Goal: Find specific page/section: Find specific page/section

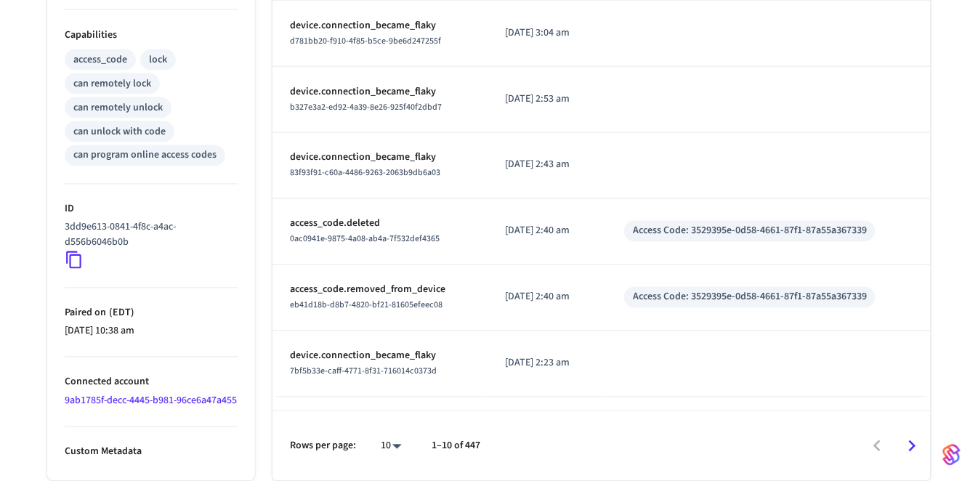
scroll to position [592, 0]
click at [916, 440] on icon "Go to next page" at bounding box center [912, 446] width 23 height 23
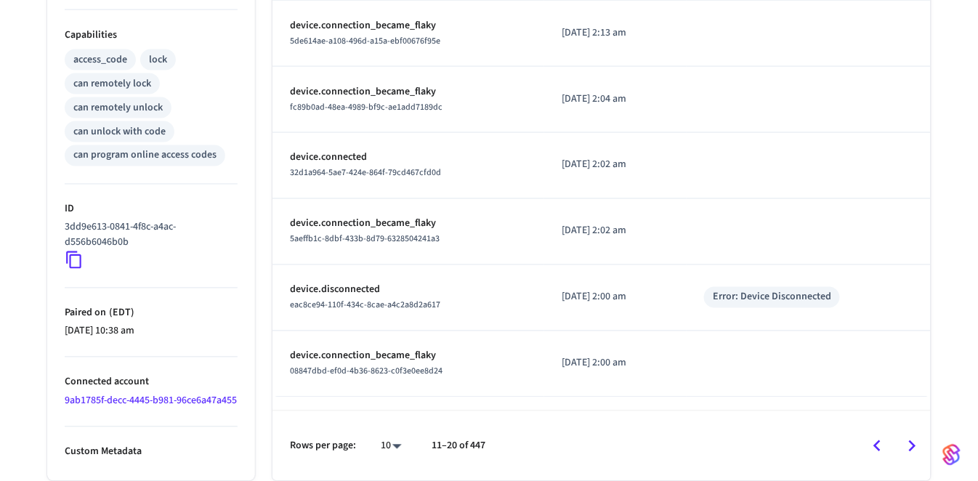
click at [916, 445] on icon "Go to next page" at bounding box center [912, 446] width 23 height 23
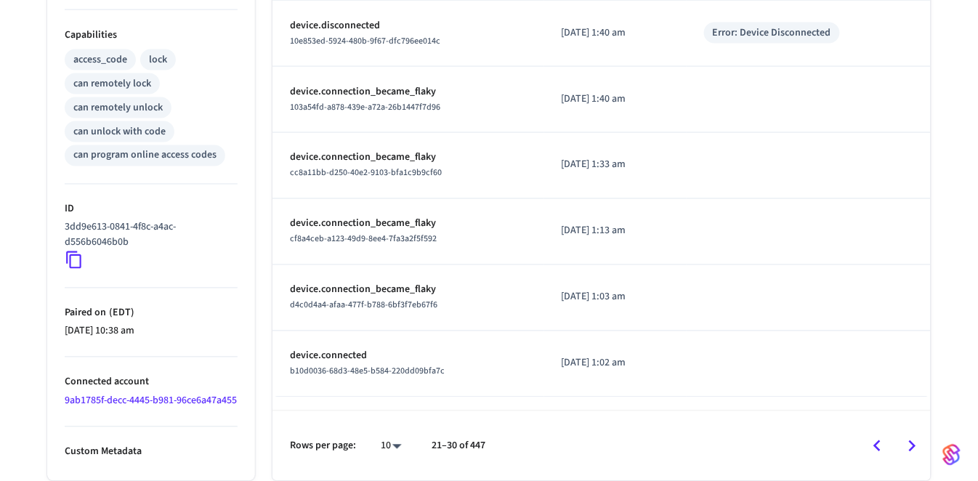
click at [916, 445] on icon "Go to next page" at bounding box center [912, 446] width 23 height 23
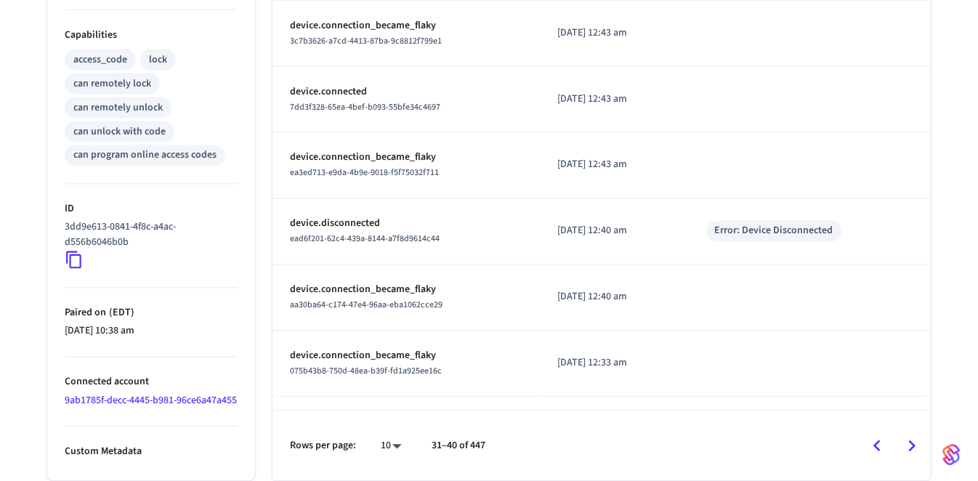
click at [915, 445] on icon "Go to next page" at bounding box center [912, 446] width 23 height 23
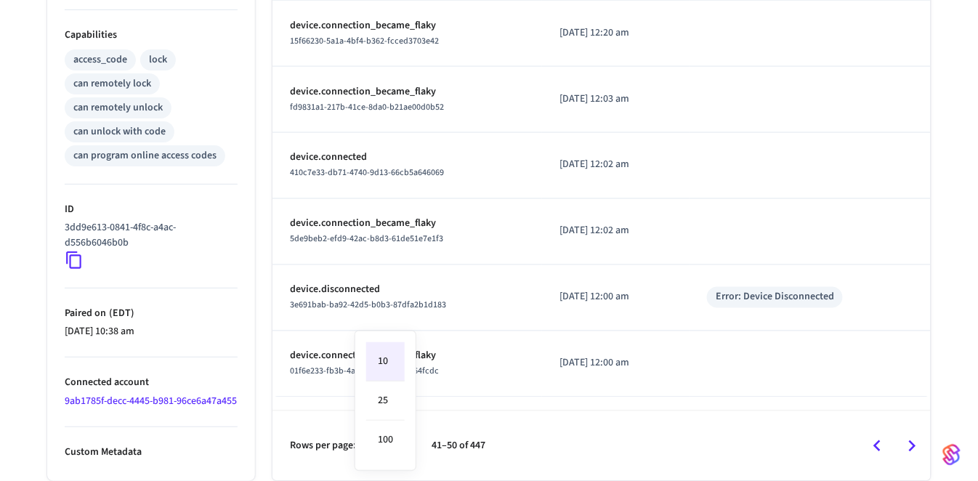
click at [387, 410] on li "25" at bounding box center [385, 401] width 39 height 39
type input "**"
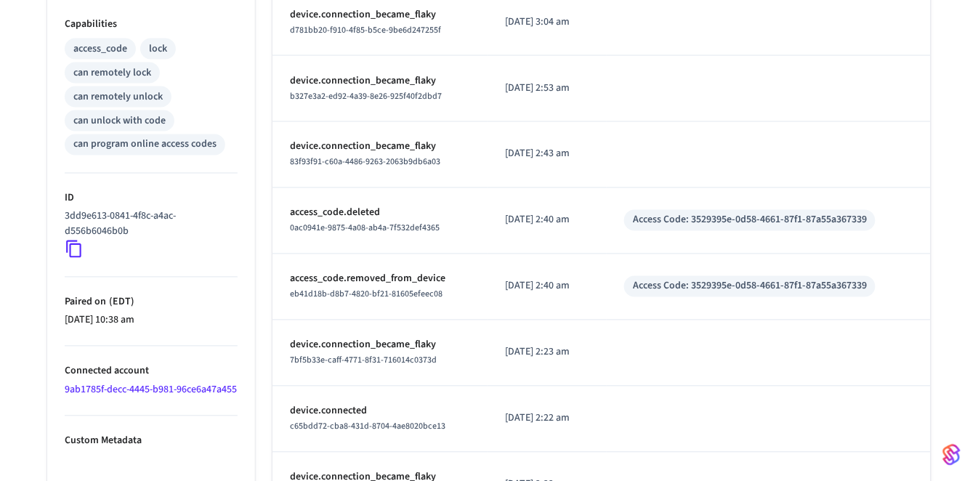
scroll to position [1550, 0]
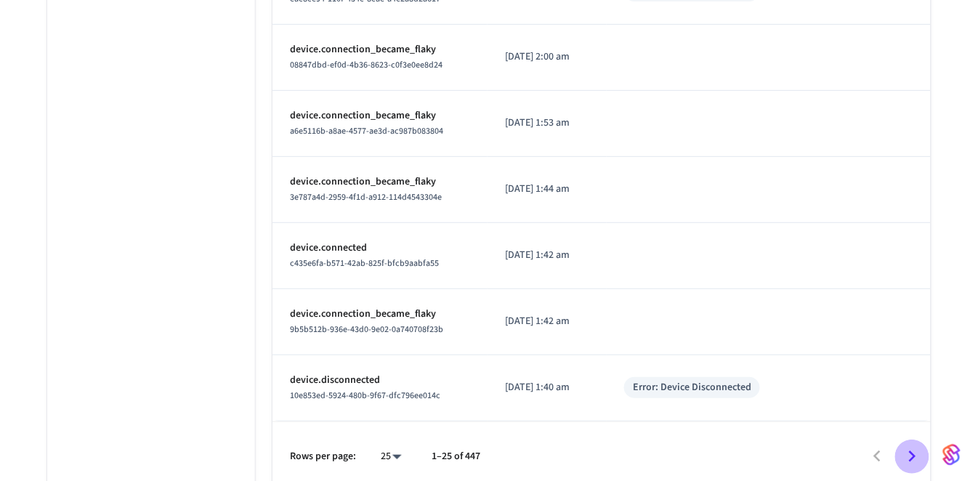
click at [912, 447] on icon "Go to next page" at bounding box center [912, 457] width 23 height 23
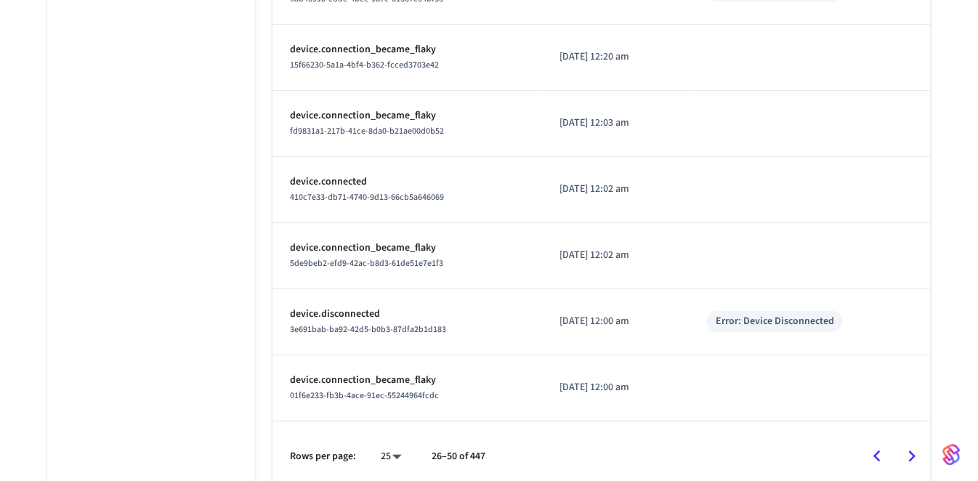
click at [908, 448] on icon "Go to next page" at bounding box center [912, 457] width 23 height 23
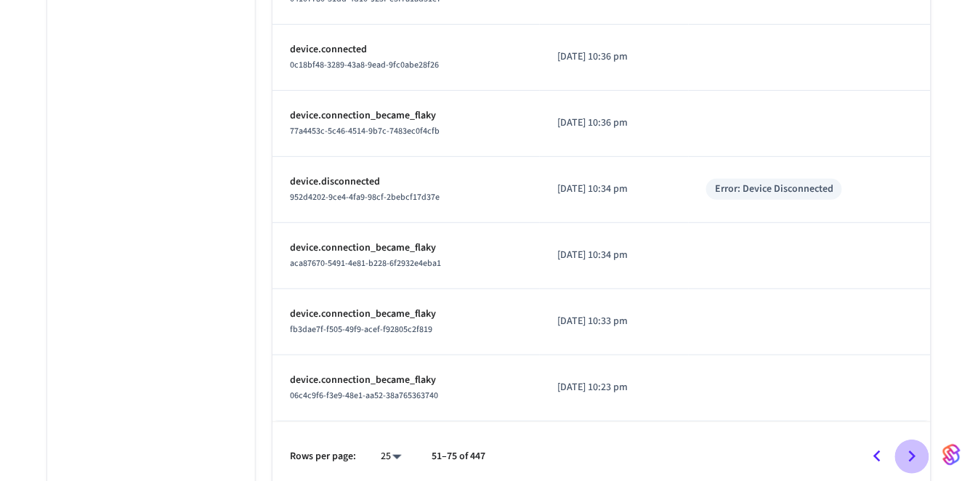
click at [908, 448] on icon "Go to next page" at bounding box center [912, 457] width 23 height 23
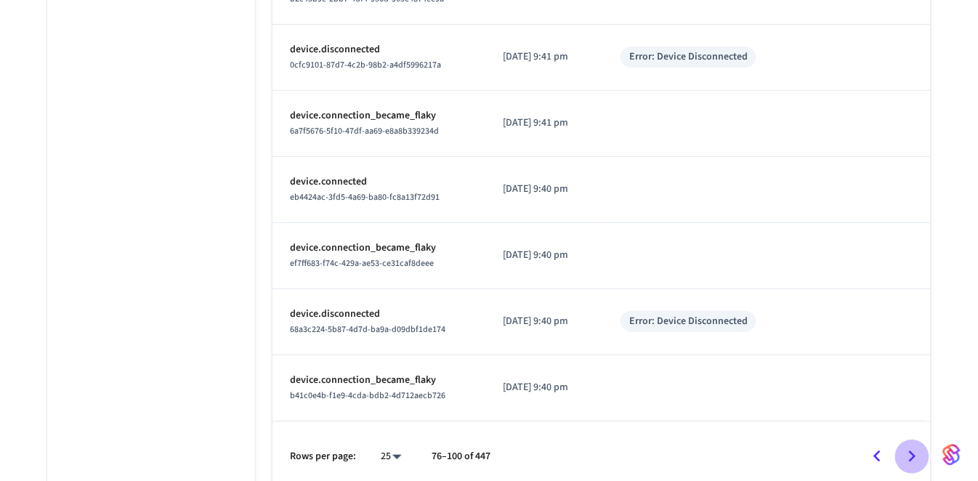
click at [908, 448] on icon "Go to next page" at bounding box center [912, 457] width 23 height 23
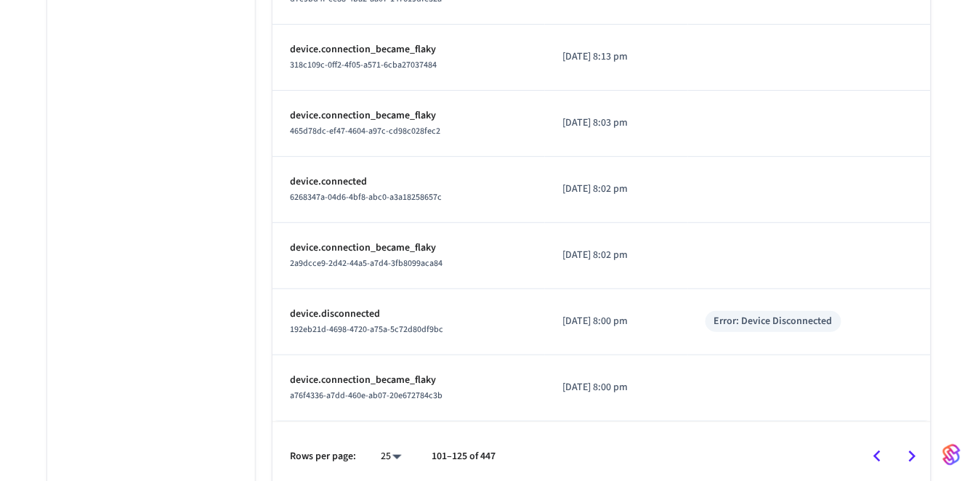
click at [907, 448] on icon "Go to next page" at bounding box center [912, 457] width 23 height 23
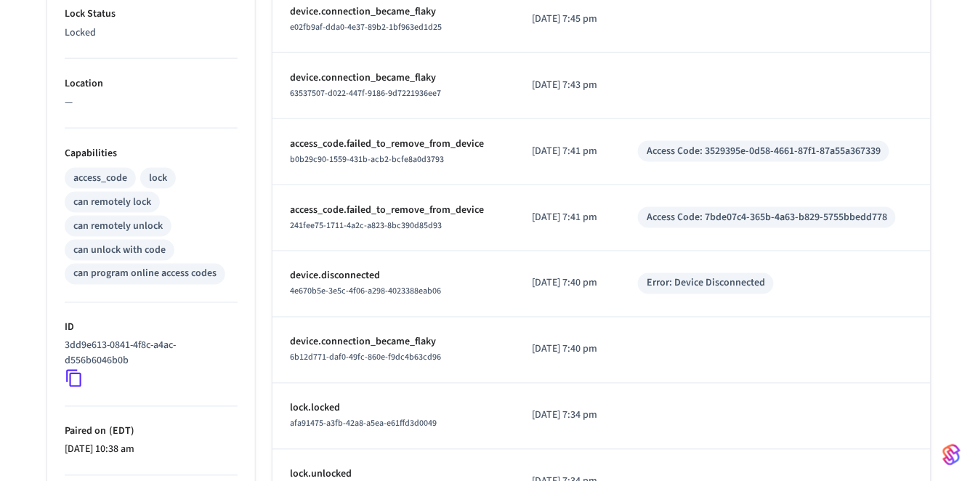
scroll to position [0, 0]
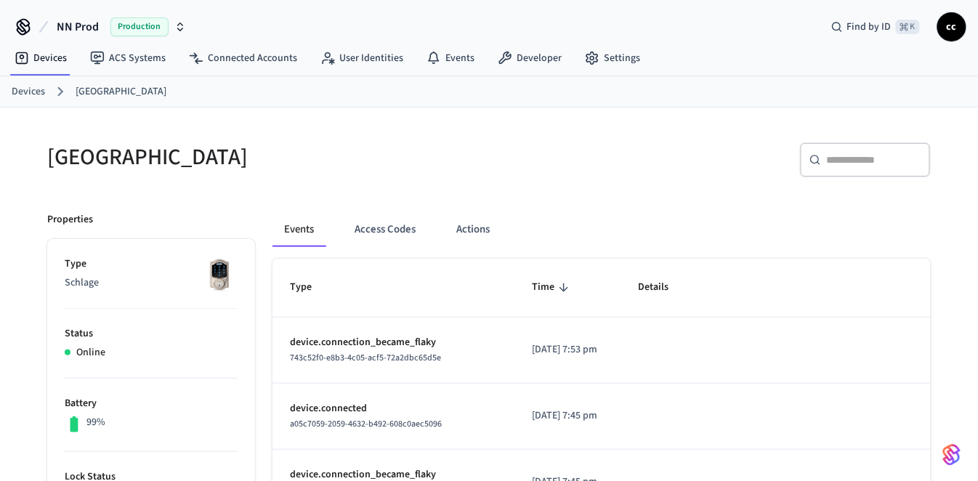
click at [28, 93] on link "Devices" at bounding box center [28, 91] width 33 height 15
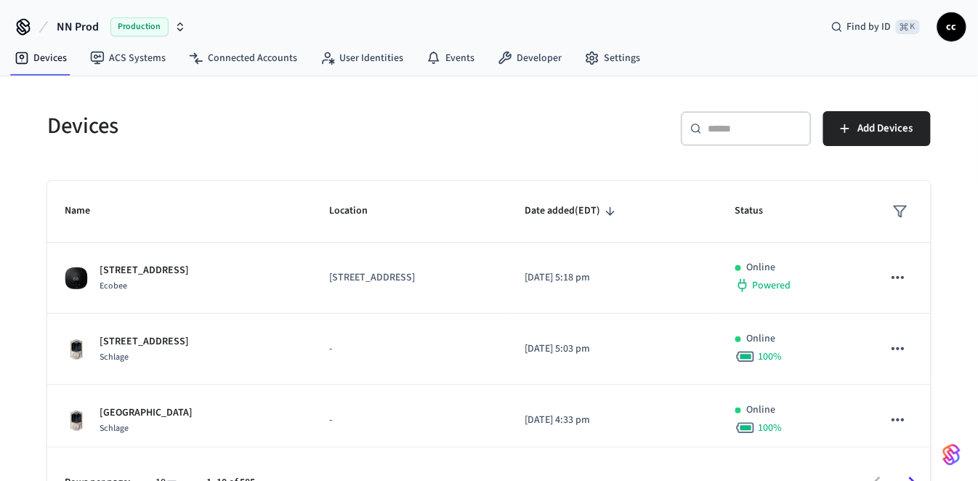
scroll to position [35, 0]
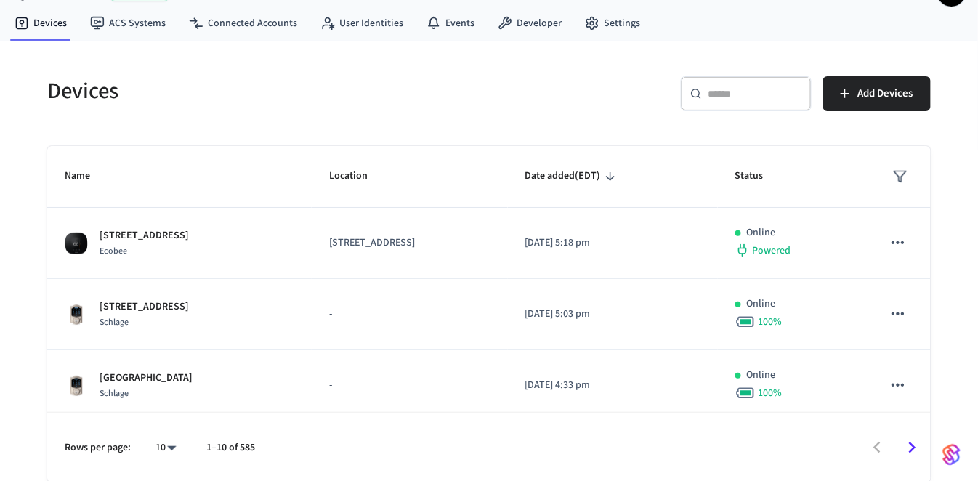
click at [722, 94] on input "text" at bounding box center [755, 93] width 94 height 15
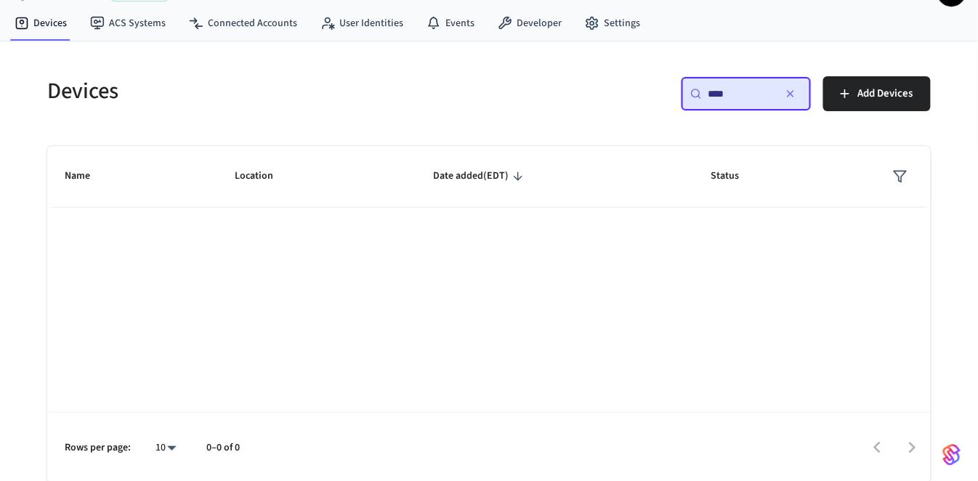
type input "****"
click at [254, 23] on link "Connected Accounts" at bounding box center [243, 23] width 132 height 26
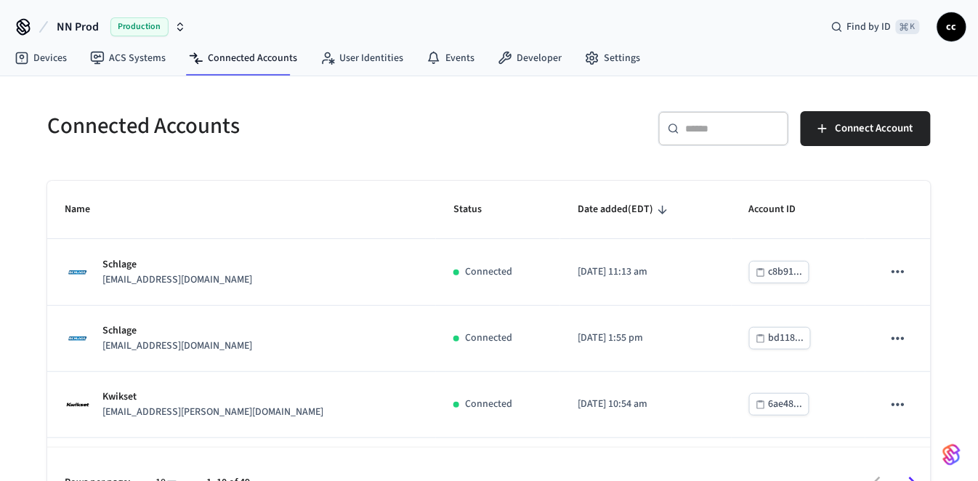
click at [714, 132] on input "text" at bounding box center [732, 128] width 94 height 15
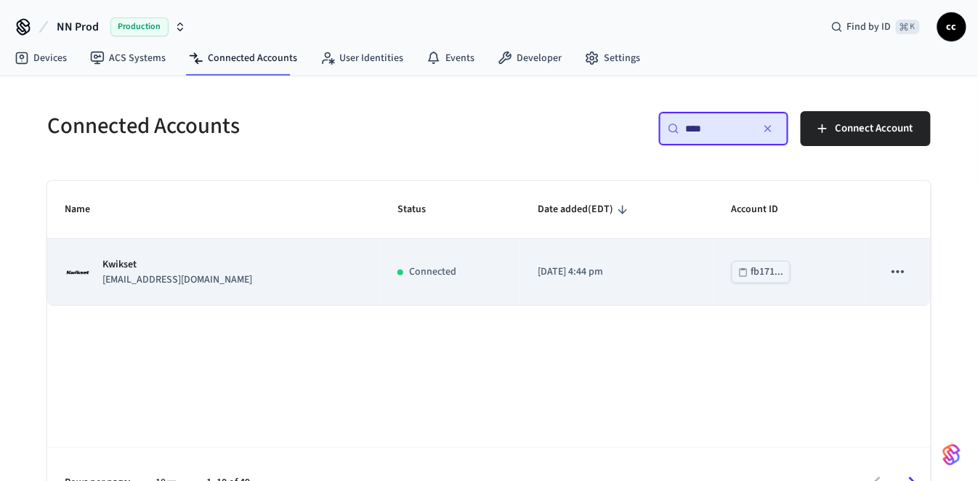
type input "****"
click at [570, 286] on td "[DATE] 4:44 pm" at bounding box center [617, 272] width 194 height 66
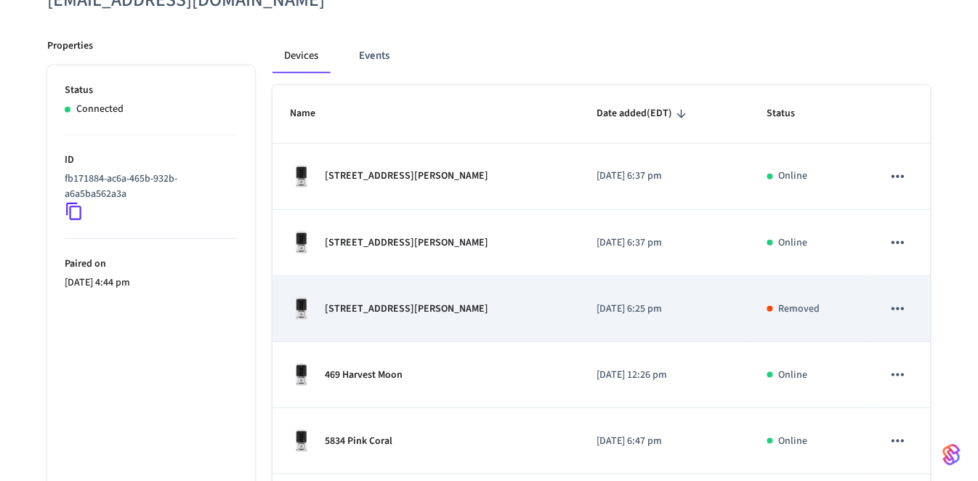
scroll to position [182, 0]
